Goal: Task Accomplishment & Management: Complete application form

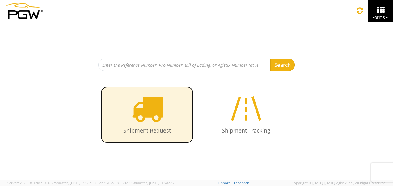
click at [143, 115] on icon at bounding box center [147, 109] width 32 height 32
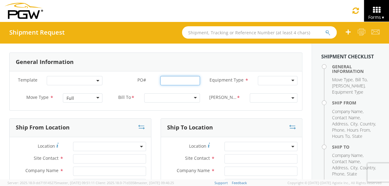
click at [185, 81] on input "PO# *" at bounding box center [179, 80] width 39 height 9
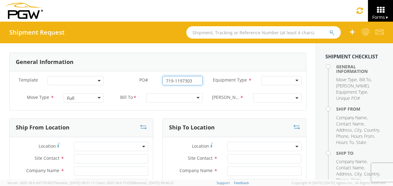
type input "719-1197303"
click at [292, 81] on div at bounding box center [282, 80] width 40 height 9
click at [100, 97] on div "Full" at bounding box center [84, 97] width 40 height 9
click at [175, 99] on div at bounding box center [174, 97] width 57 height 9
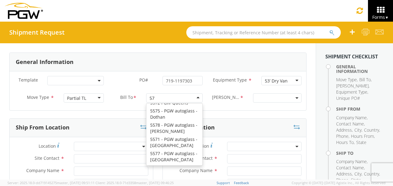
scroll to position [2, 0]
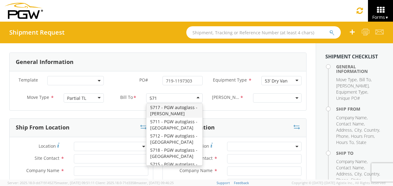
type input "5719"
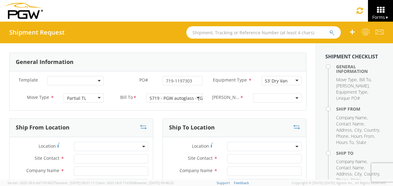
scroll to position [0, 0]
click at [296, 97] on b at bounding box center [297, 98] width 3 height 2
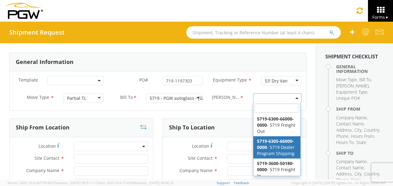
select select "5719-6305-66000-0000"
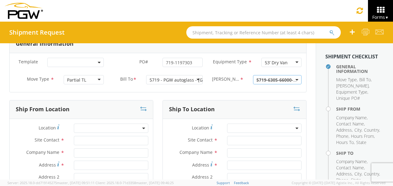
scroll to position [31, 0]
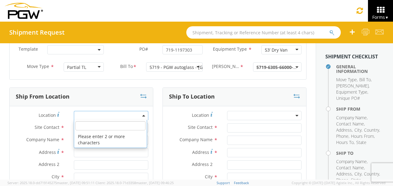
click at [96, 113] on span at bounding box center [111, 115] width 74 height 9
click at [96, 125] on input "search" at bounding box center [110, 125] width 70 height 9
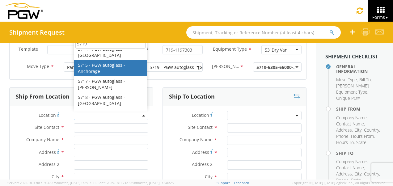
scroll to position [216, 0]
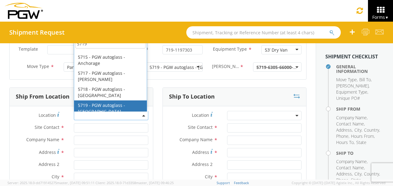
type input "5719"
type input "5719 Branch Manager"
type input "5719 - PGW autoglass - [GEOGRAPHIC_DATA]"
type input "[STREET_ADDRESS][PERSON_NAME]"
type input "Suite 130"
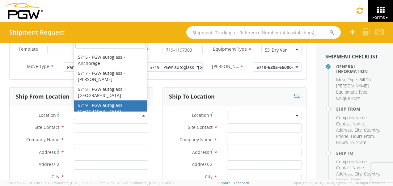
type input "Chula Vista"
type input "91911"
type input "[EMAIL_ADDRESS][DOMAIN_NAME]"
type input "[PHONE_NUMBER]"
type input "12:00 PM"
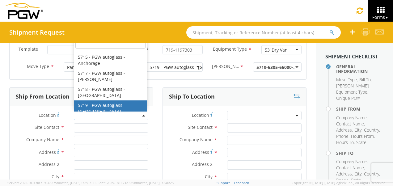
type input "4:30 PM"
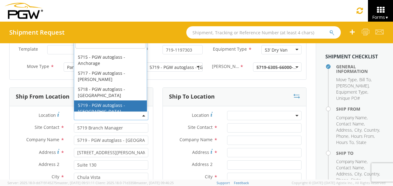
select select "28477"
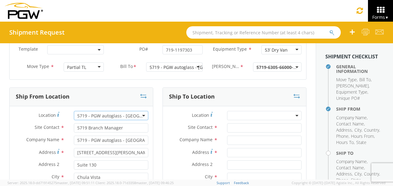
click at [251, 114] on span at bounding box center [264, 115] width 74 height 9
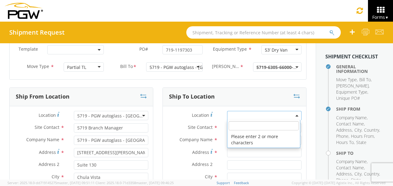
click at [247, 126] on input "search" at bounding box center [264, 125] width 70 height 9
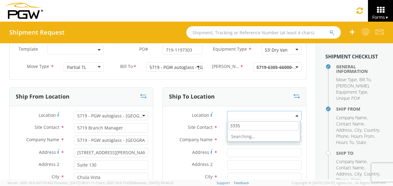
type input "33353"
click at [247, 126] on input "33353" at bounding box center [264, 125] width 70 height 9
click at [246, 100] on div "Ship To Location" at bounding box center [234, 97] width 143 height 19
click at [242, 129] on input "text" at bounding box center [264, 127] width 74 height 9
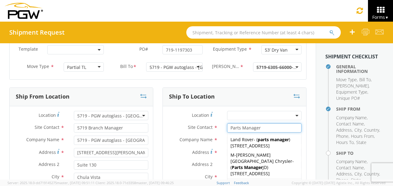
type input "Parts Manager"
click at [269, 94] on div "Ship To Location" at bounding box center [234, 97] width 143 height 19
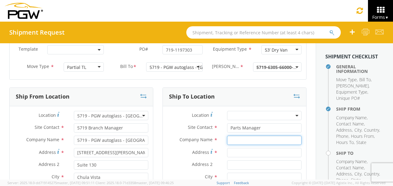
click at [248, 139] on input "text" at bounding box center [264, 140] width 74 height 9
type input "Imperial Chevy"
click at [237, 151] on input "Address *" at bounding box center [264, 152] width 74 height 9
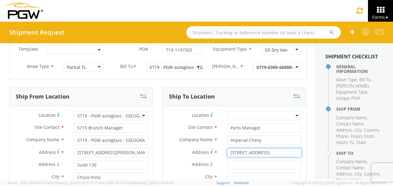
type input "[STREET_ADDRESS]"
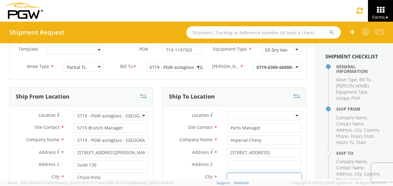
scroll to position [33, 0]
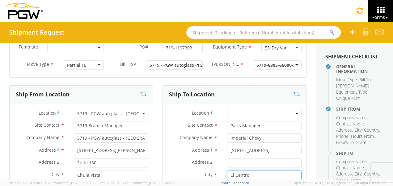
type input "El Centro"
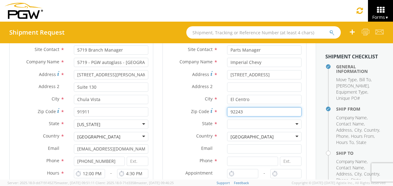
type input "92243"
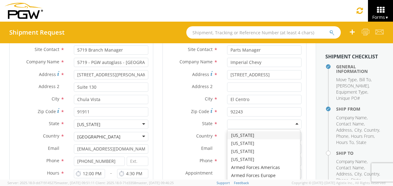
click at [249, 122] on div at bounding box center [264, 124] width 74 height 9
type input "ca"
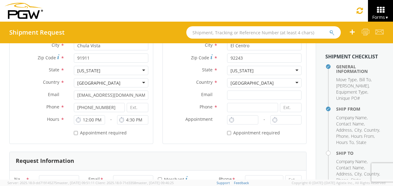
scroll to position [171, 0]
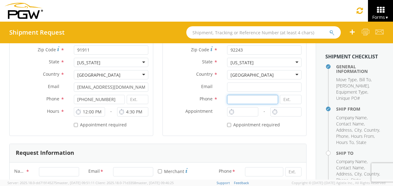
click at [242, 98] on input at bounding box center [252, 99] width 51 height 9
type input "7604820525"
click at [227, 124] on input "* Appointment required" at bounding box center [229, 125] width 4 height 4
checkbox input "true"
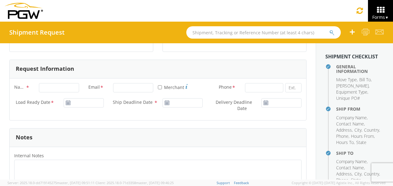
scroll to position [263, 0]
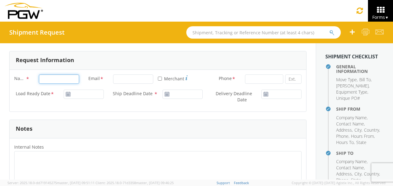
click at [68, 77] on input "Name *" at bounding box center [59, 78] width 40 height 9
type input "[PERSON_NAME] [PERSON_NAME]"
type input "[EMAIL_ADDRESS][DOMAIN_NAME]"
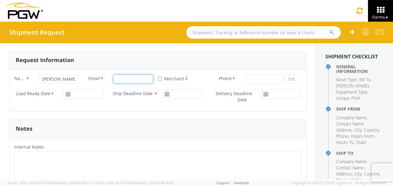
click at [125, 75] on input "Email *" at bounding box center [133, 78] width 40 height 9
type input "[EMAIL_ADDRESS][DOMAIN_NAME]"
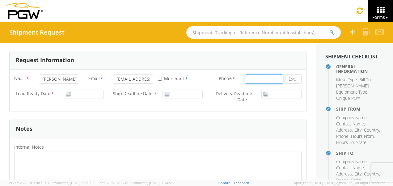
click at [258, 79] on input at bounding box center [264, 78] width 38 height 9
type input "8782171976"
click at [68, 92] on use at bounding box center [68, 94] width 4 height 4
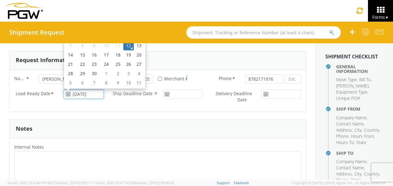
click at [82, 91] on input "[DATE]" at bounding box center [84, 94] width 40 height 9
click at [80, 53] on td "15" at bounding box center [82, 54] width 13 height 9
type input "[DATE]"
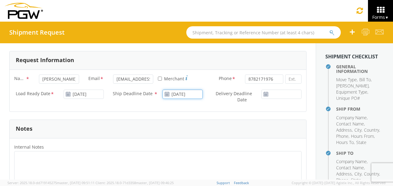
click at [179, 94] on input "[DATE]" at bounding box center [183, 94] width 40 height 9
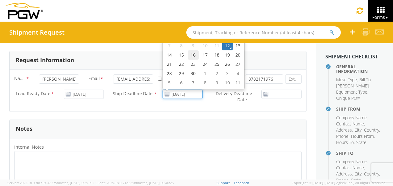
click at [192, 54] on td "16" at bounding box center [193, 54] width 11 height 9
type input "[DATE]"
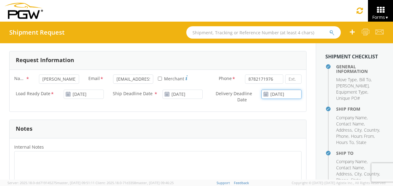
click at [278, 92] on input "[DATE]" at bounding box center [282, 94] width 40 height 9
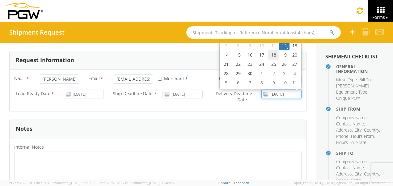
click at [271, 56] on td "18" at bounding box center [273, 54] width 11 height 9
type input "[DATE]"
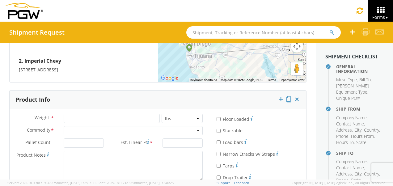
scroll to position [542, 0]
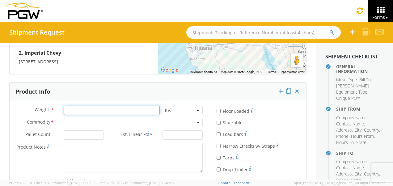
click at [89, 108] on input "number" at bounding box center [112, 110] width 96 height 9
type input "65"
click at [87, 118] on div at bounding box center [133, 122] width 139 height 9
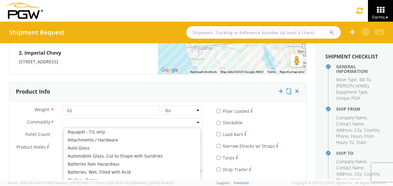
scroll to position [31, 0]
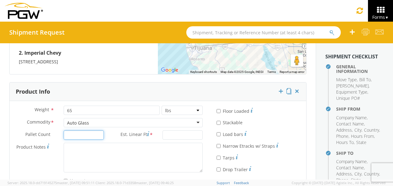
click at [87, 134] on input "Pallet Count *" at bounding box center [84, 134] width 40 height 9
type input "1"
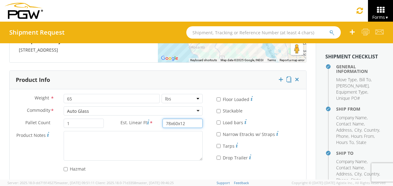
scroll to position [560, 0]
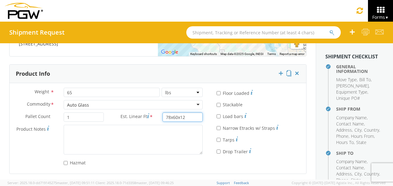
type input "78x60x12"
click at [287, 139] on div "* Tarps" at bounding box center [257, 138] width 80 height 9
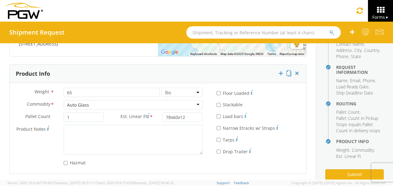
scroll to position [156, 0]
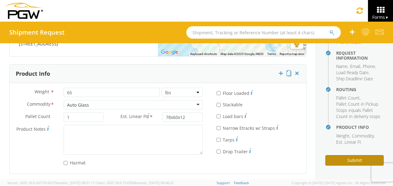
click at [353, 158] on button "Submit" at bounding box center [354, 160] width 58 height 11
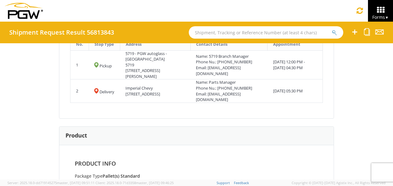
scroll to position [313, 0]
